Goal: Task Accomplishment & Management: Use online tool/utility

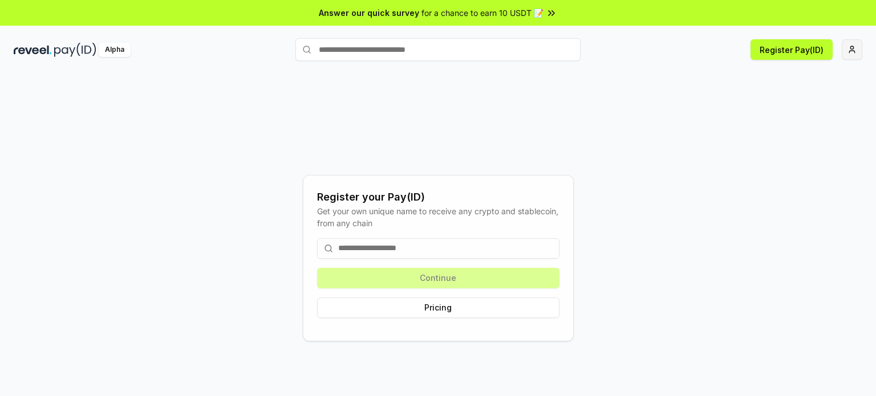
click at [851, 50] on html "Answer our quick survey for a chance to earn 10 USDT 📝 Alpha Register Pay(ID) R…" at bounding box center [438, 198] width 876 height 396
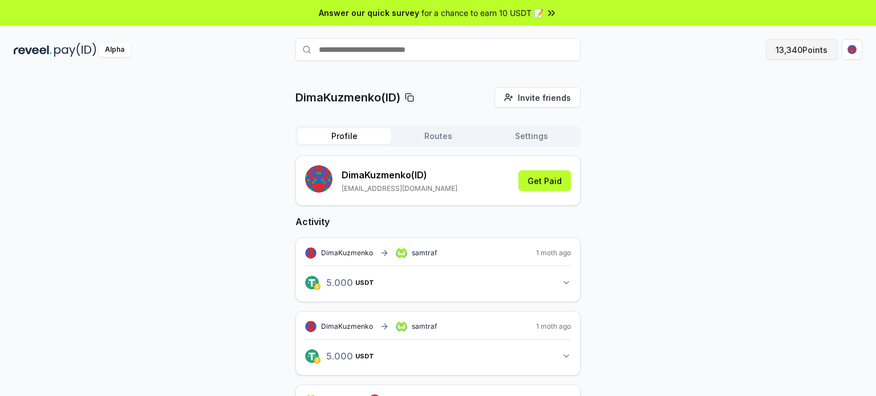
click at [798, 50] on button "13,340 Points" at bounding box center [801, 49] width 71 height 21
